Goal: Submit feedback/report problem

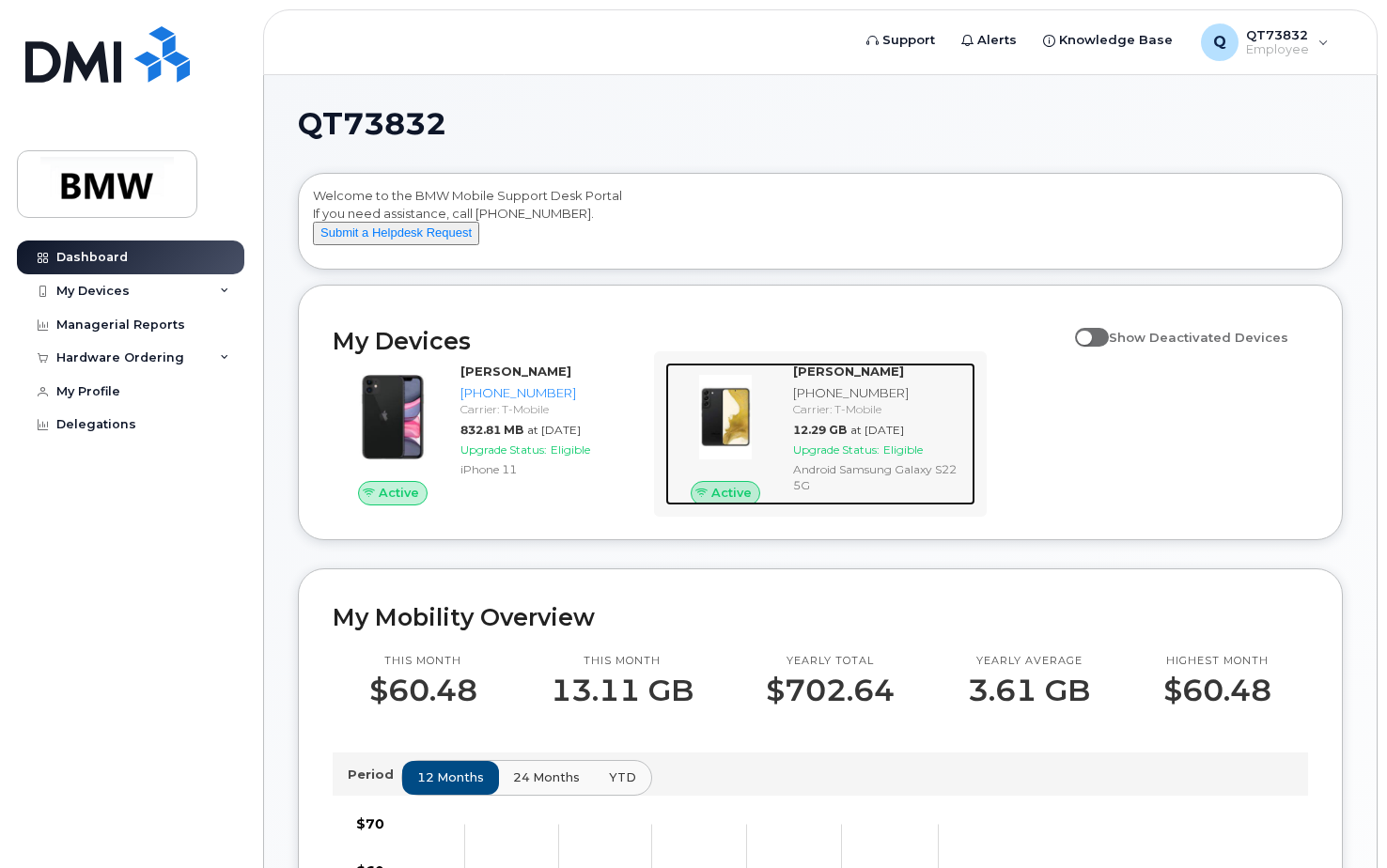
click at [680, 416] on img at bounding box center [725, 417] width 90 height 90
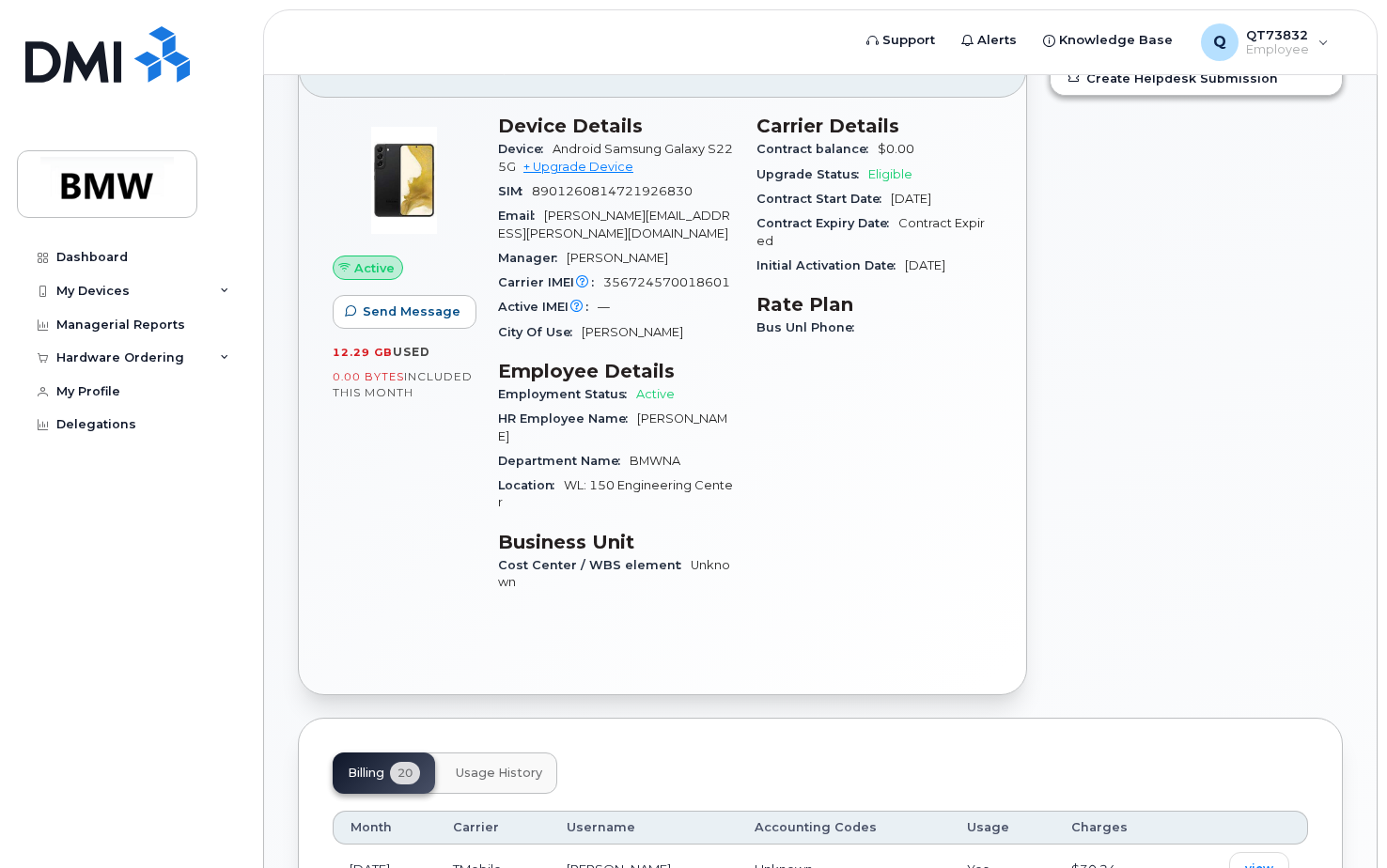
scroll to position [94, 0]
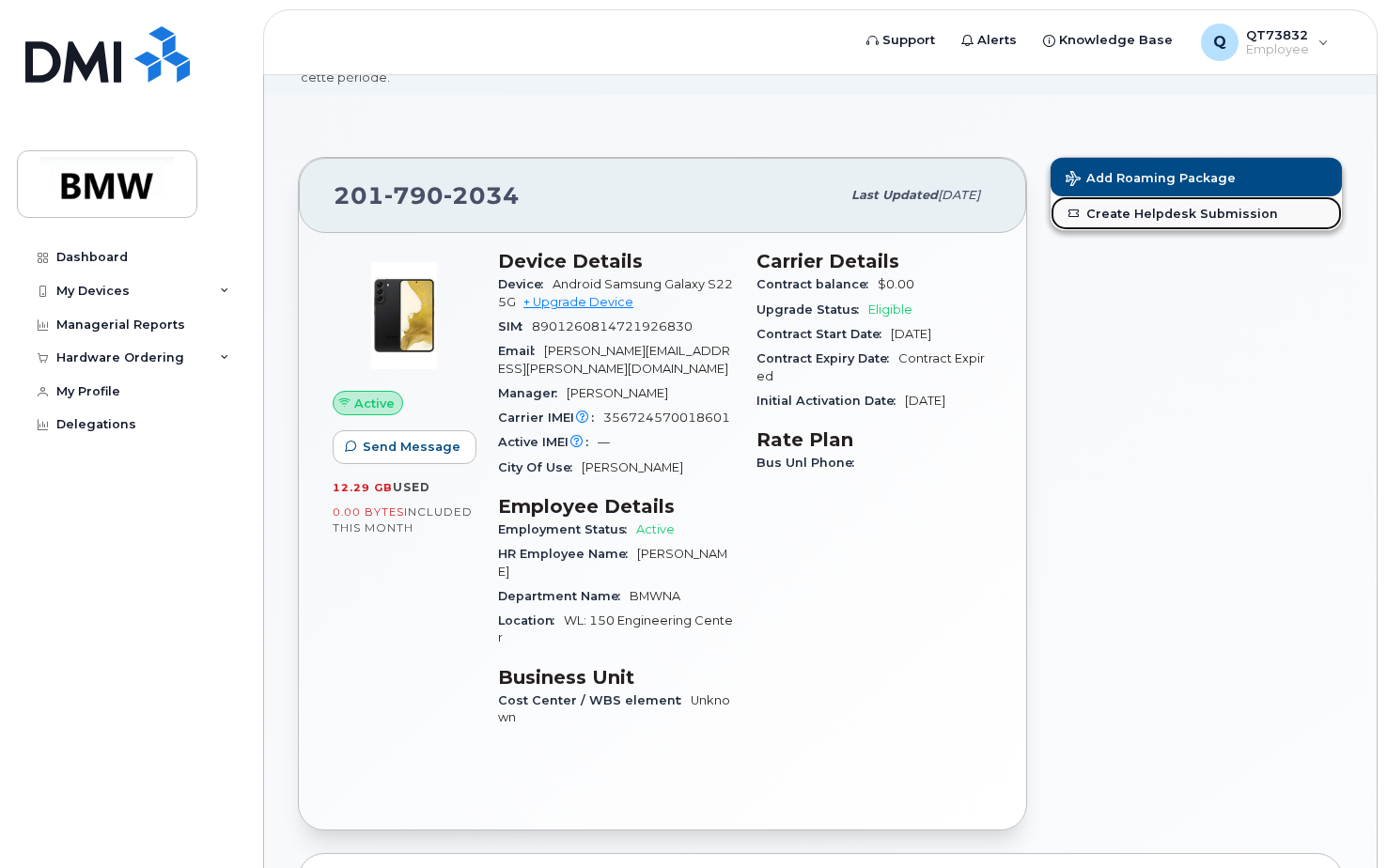
click at [1157, 216] on link "Create Helpdesk Submission" at bounding box center [1196, 213] width 291 height 34
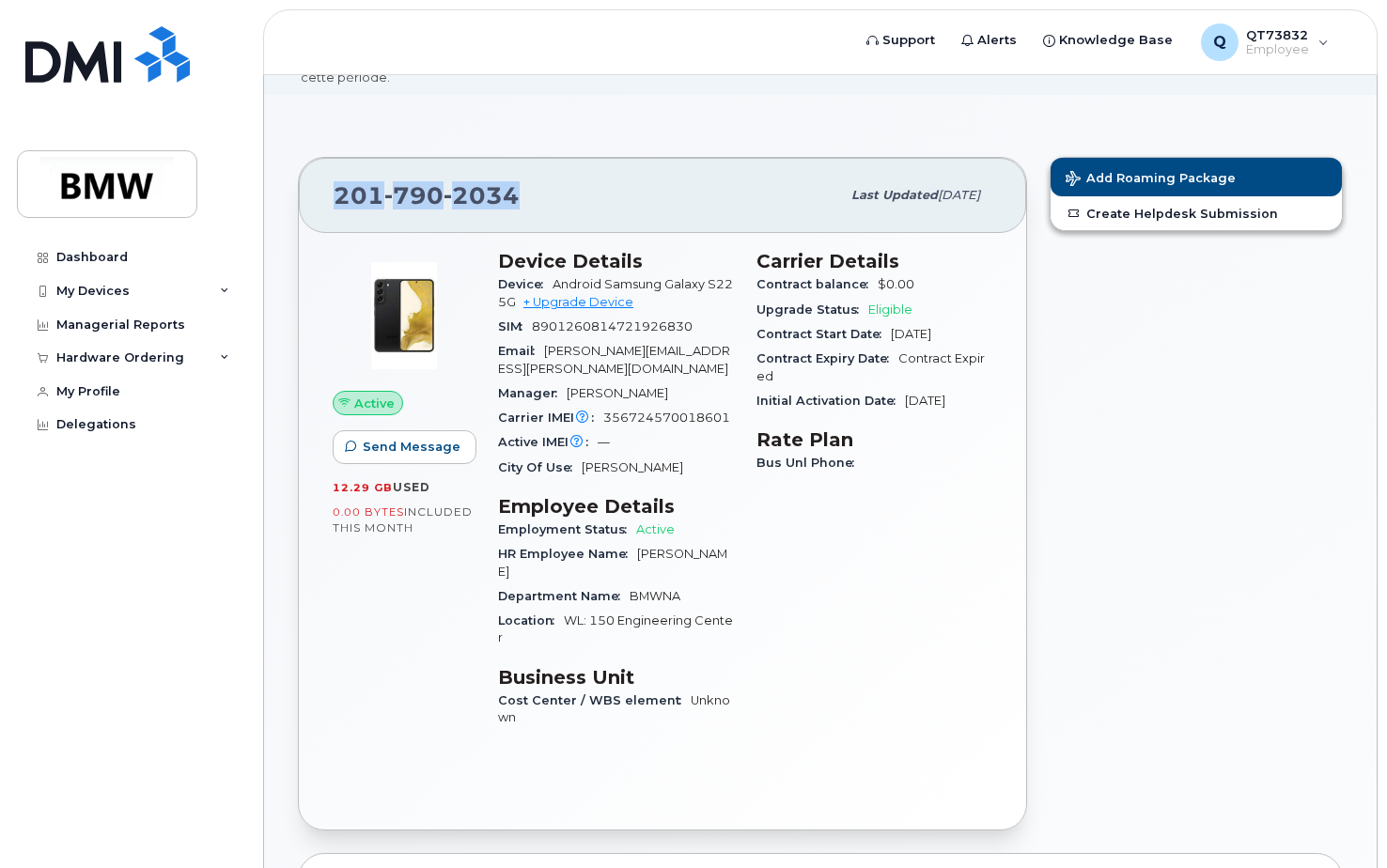
drag, startPoint x: 515, startPoint y: 189, endPoint x: 260, endPoint y: 181, distance: 255.1
drag, startPoint x: 260, startPoint y: 181, endPoint x: 395, endPoint y: 184, distance: 135.0
copy span "201 790 2034"
